Goal: Information Seeking & Learning: Learn about a topic

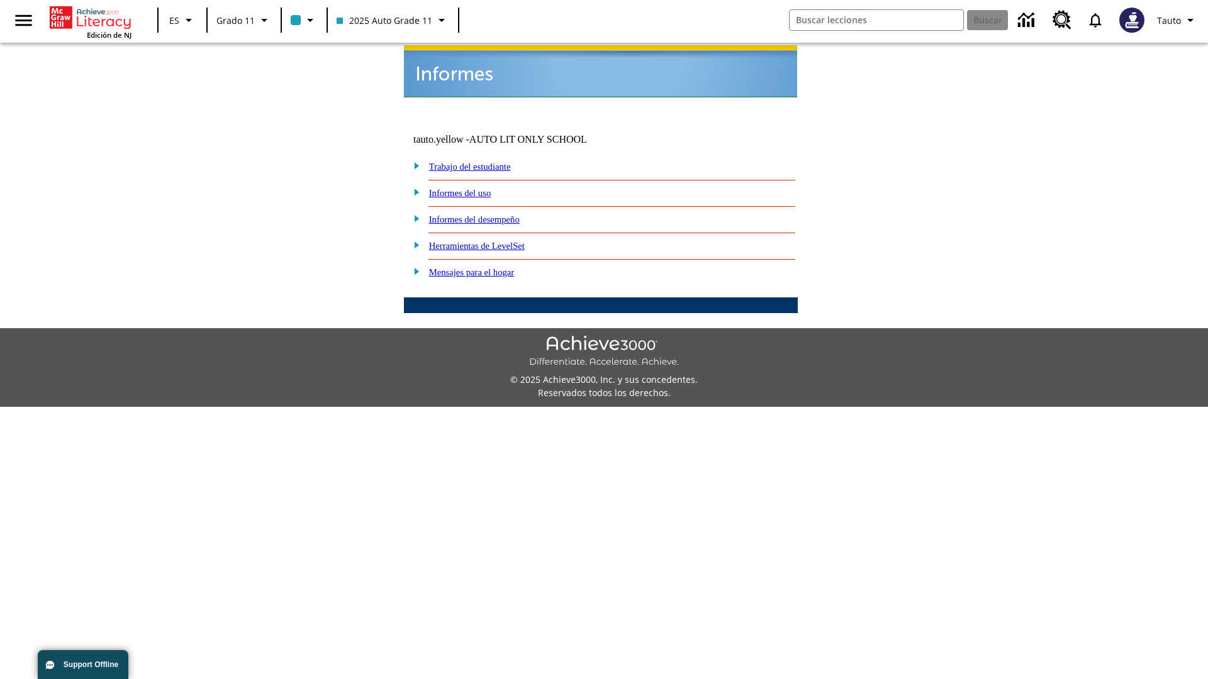
click at [470, 188] on link "Informes del uso" at bounding box center [460, 193] width 62 height 10
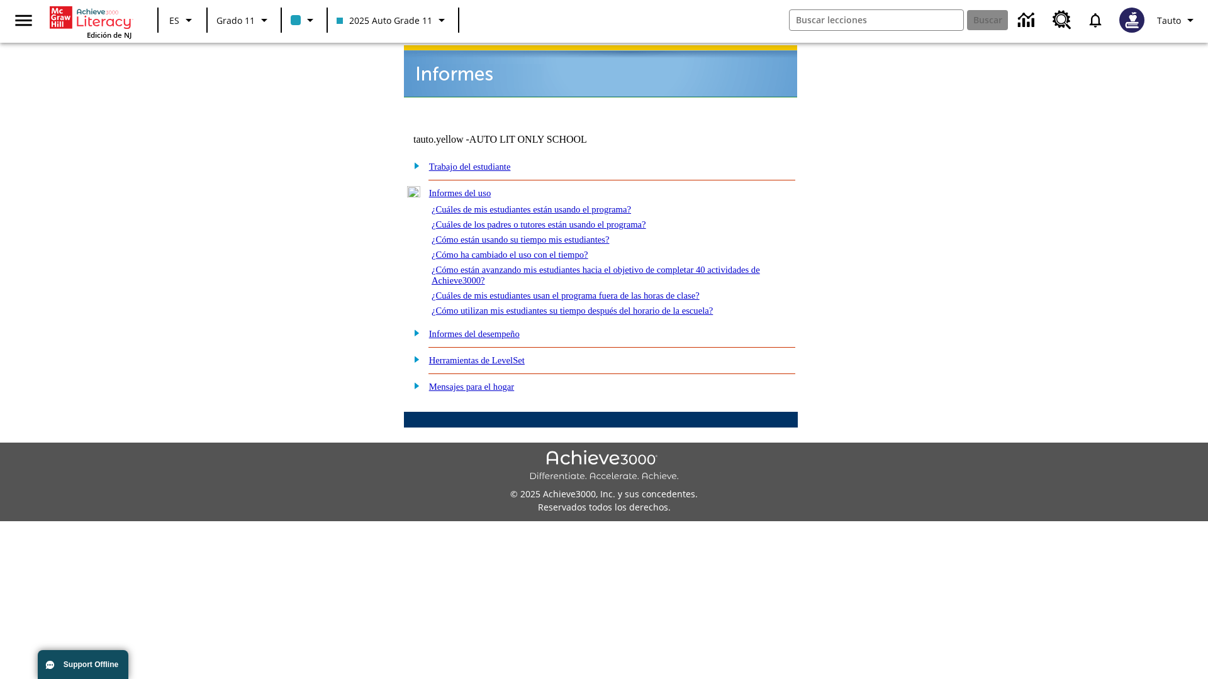
click at [549, 204] on link "¿Cuáles de mis estudiantes están usando el programa?" at bounding box center [531, 209] width 199 height 10
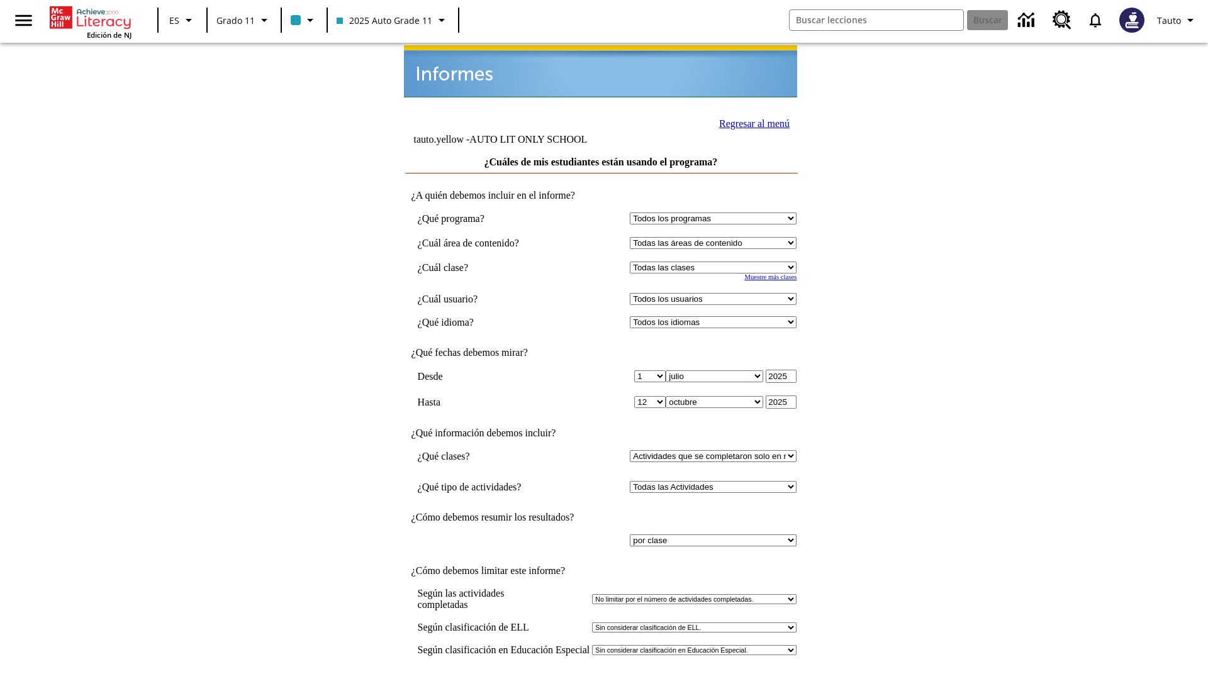
click at [751, 122] on link "Regresar al menú" at bounding box center [754, 123] width 70 height 11
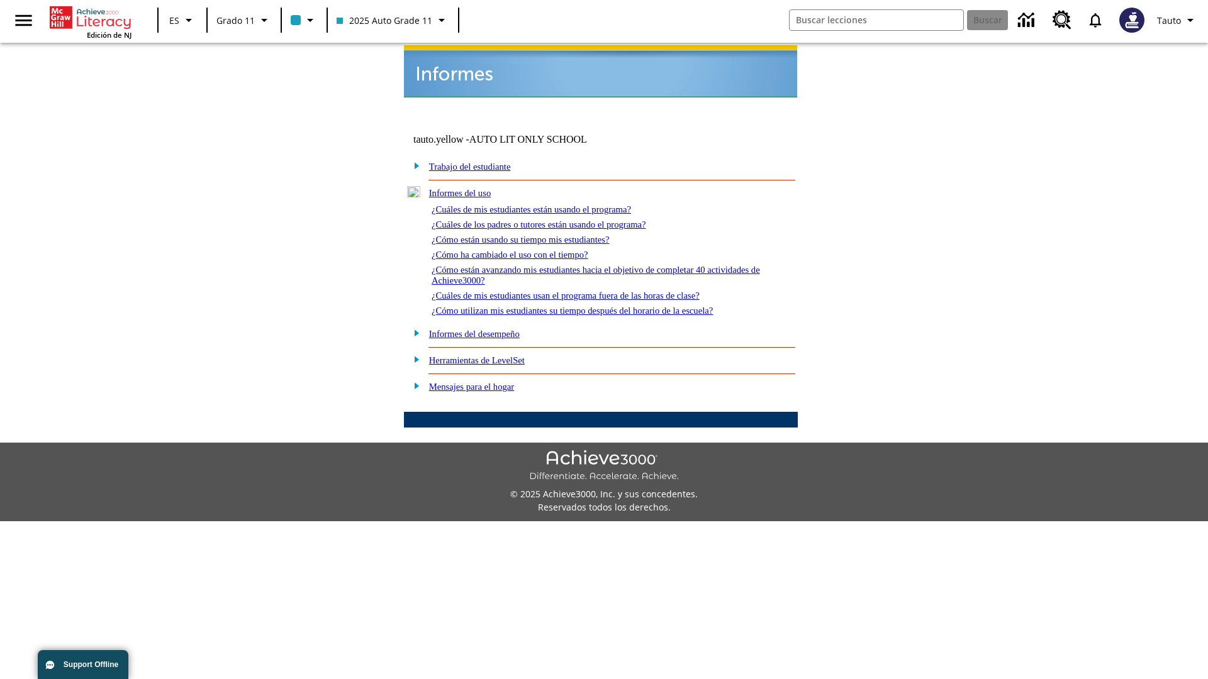
click at [535, 235] on link "¿Cómo están usando su tiempo mis estudiantes?" at bounding box center [521, 240] width 178 height 10
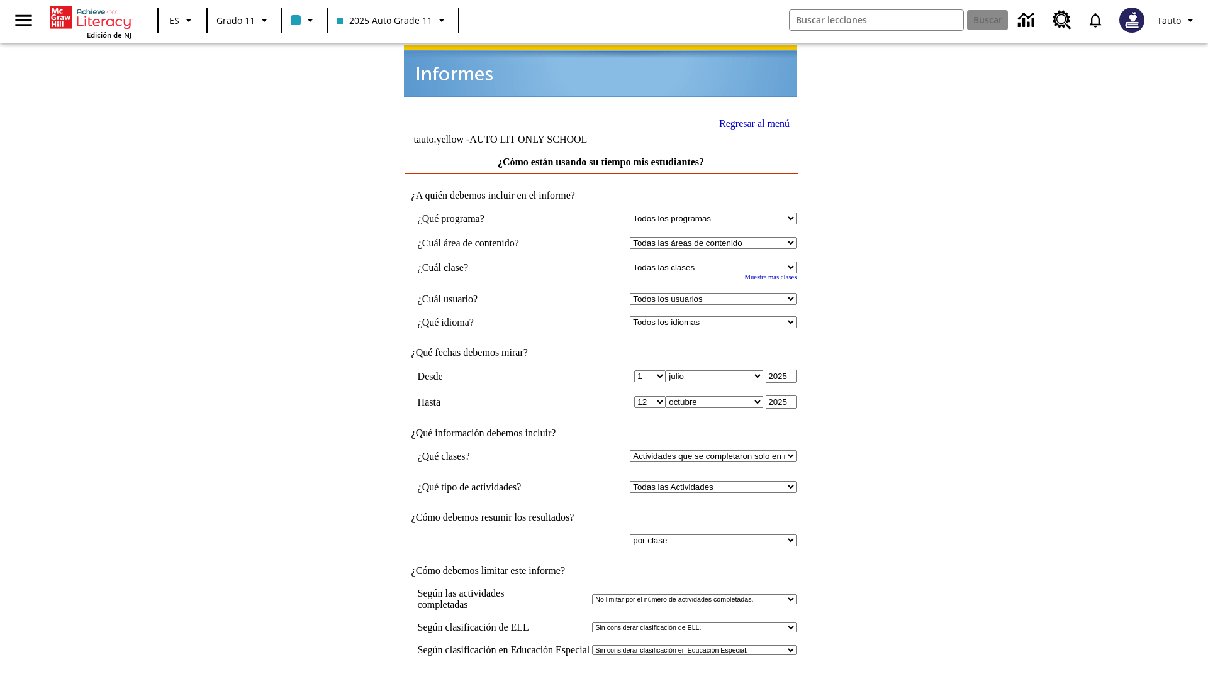
click at [751, 122] on link "Regresar al menú" at bounding box center [754, 123] width 70 height 11
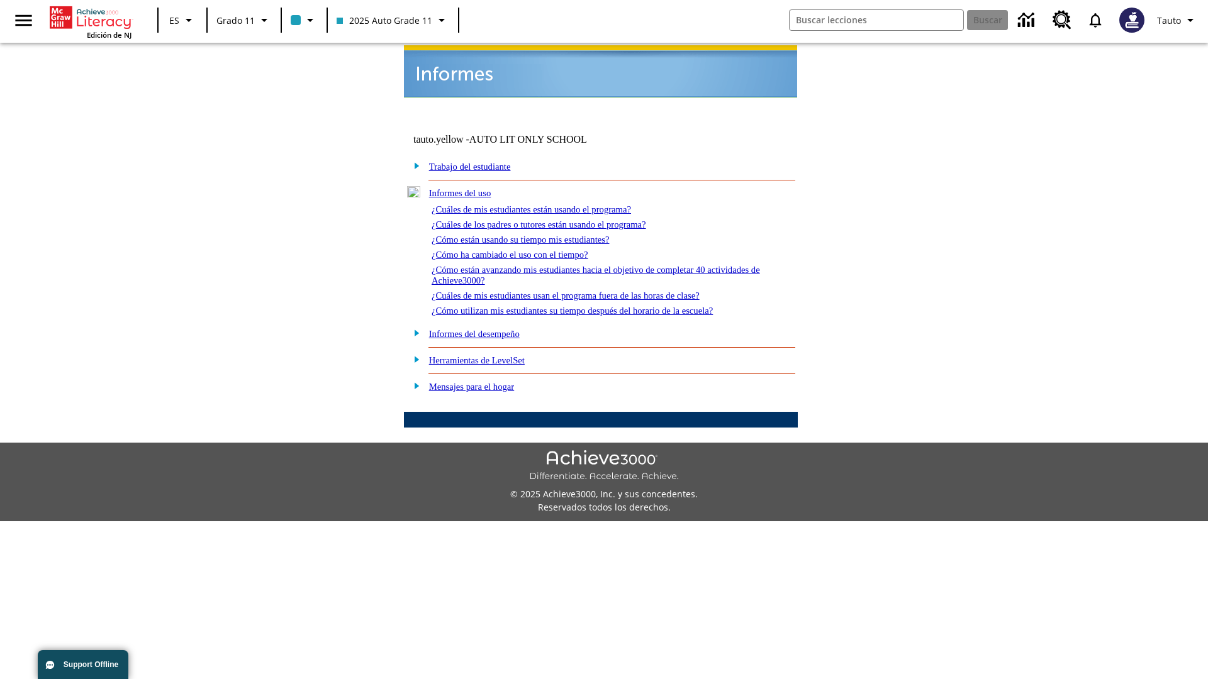
click at [594, 306] on link "¿Cómo utilizan mis estudiantes su tiempo después del horario de la escuela?" at bounding box center [572, 311] width 281 height 10
